Goal: Task Accomplishment & Management: Manage account settings

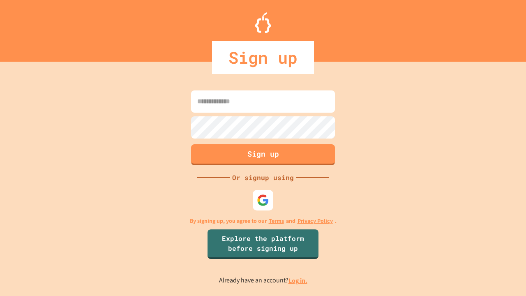
click at [299, 280] on link "Log in." at bounding box center [298, 280] width 19 height 9
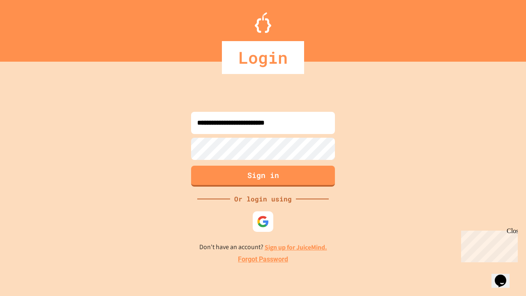
type input "**********"
